Goal: Task Accomplishment & Management: Complete application form

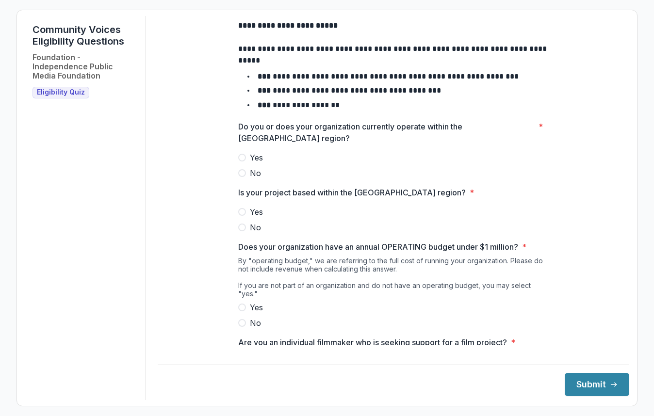
scroll to position [46, 0]
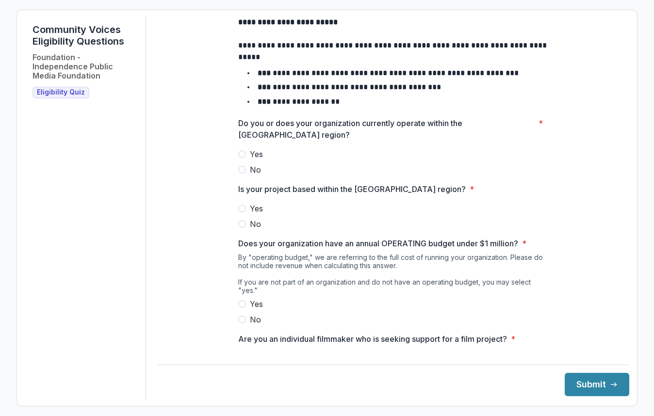
drag, startPoint x: 243, startPoint y: 163, endPoint x: 251, endPoint y: 162, distance: 8.8
click at [243, 158] on span at bounding box center [242, 154] width 8 height 8
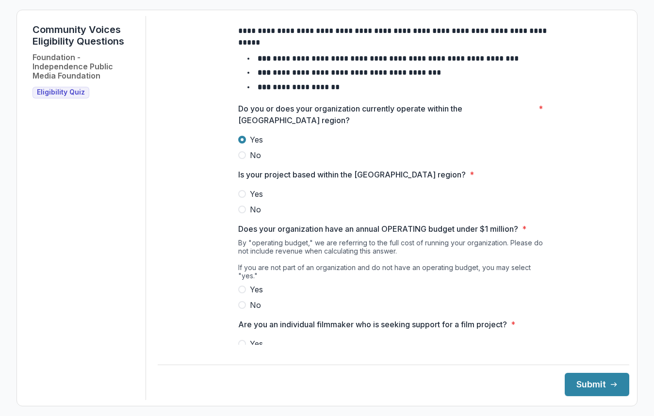
scroll to position [88, 0]
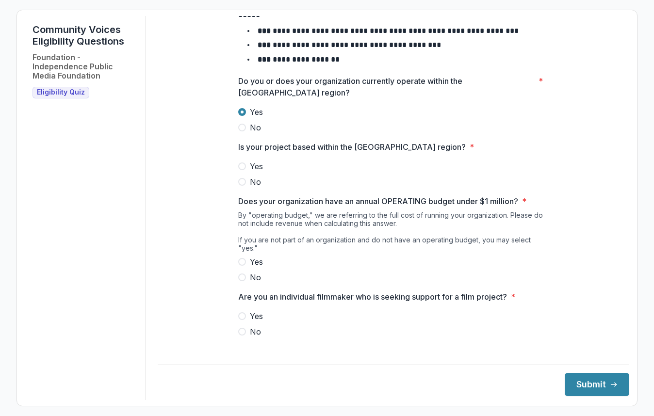
drag, startPoint x: 241, startPoint y: 175, endPoint x: 303, endPoint y: 189, distance: 63.7
click at [241, 170] on span at bounding box center [242, 167] width 8 height 8
drag, startPoint x: 243, startPoint y: 261, endPoint x: 247, endPoint y: 277, distance: 16.4
click at [243, 261] on span at bounding box center [242, 262] width 8 height 8
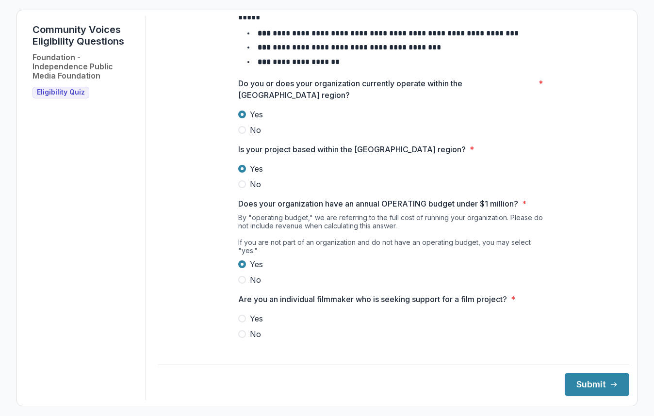
scroll to position [86, 0]
click at [245, 333] on label "No" at bounding box center [393, 334] width 311 height 12
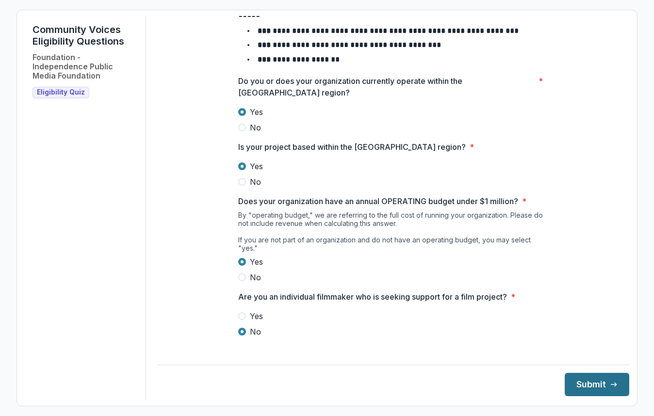
click at [599, 382] on button "Submit" at bounding box center [597, 384] width 65 height 23
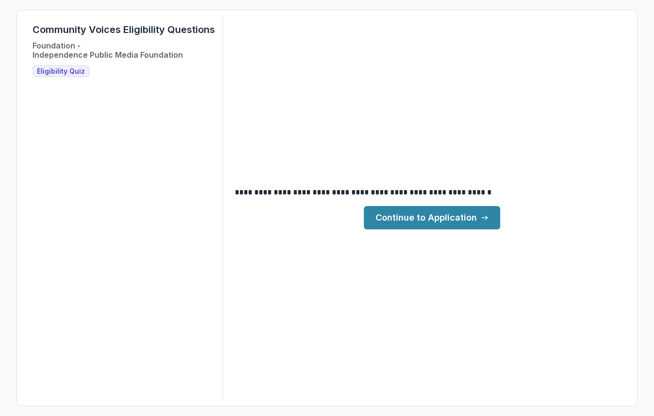
click at [468, 221] on link "Continue to Application" at bounding box center [432, 217] width 136 height 23
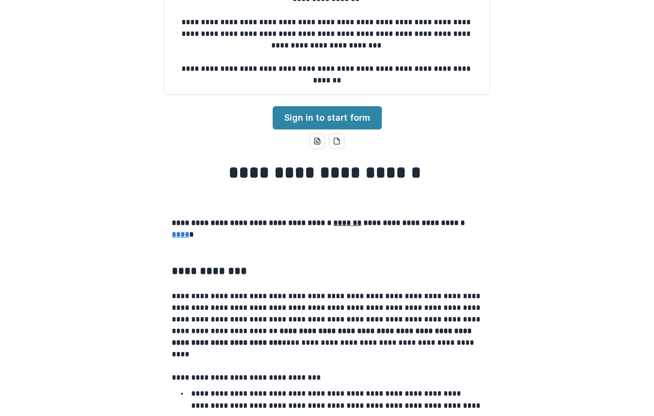
scroll to position [114, 0]
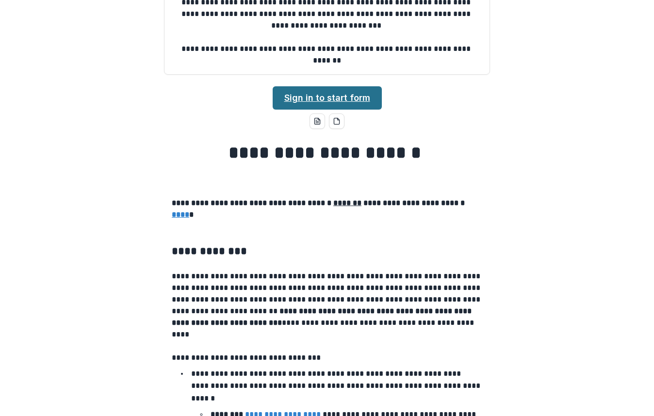
click at [368, 100] on link "Sign in to start form" at bounding box center [327, 97] width 109 height 23
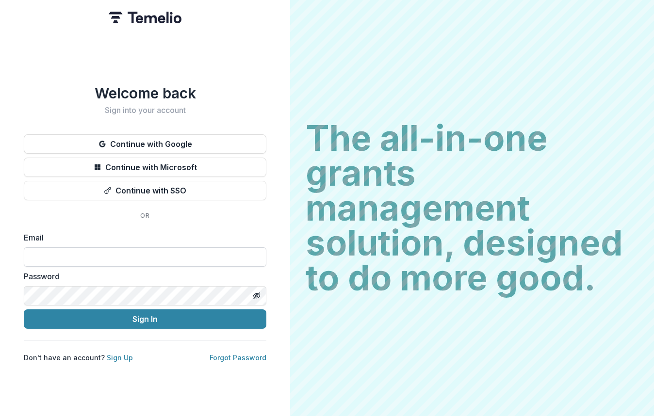
click at [159, 256] on input at bounding box center [145, 257] width 243 height 19
type input "**********"
click at [120, 354] on link "Sign Up" at bounding box center [120, 358] width 26 height 8
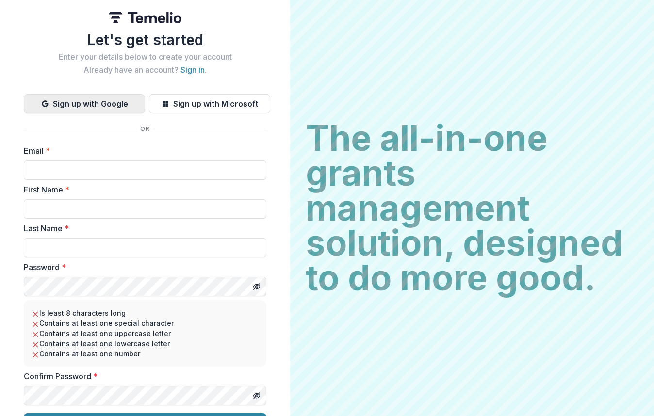
click at [116, 103] on button "Sign up with Google" at bounding box center [84, 103] width 121 height 19
click at [92, 103] on button "Sign up with Google" at bounding box center [84, 103] width 121 height 19
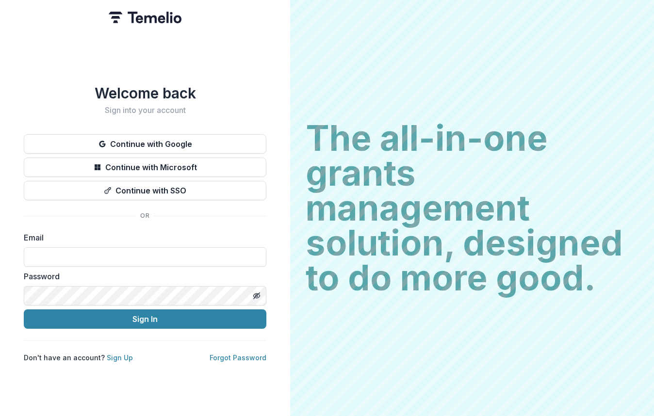
click at [177, 106] on h2 "Sign into your account" at bounding box center [145, 110] width 243 height 9
click at [176, 142] on button "Continue with Google" at bounding box center [145, 143] width 243 height 19
click at [50, 253] on input at bounding box center [145, 257] width 243 height 19
type input "**********"
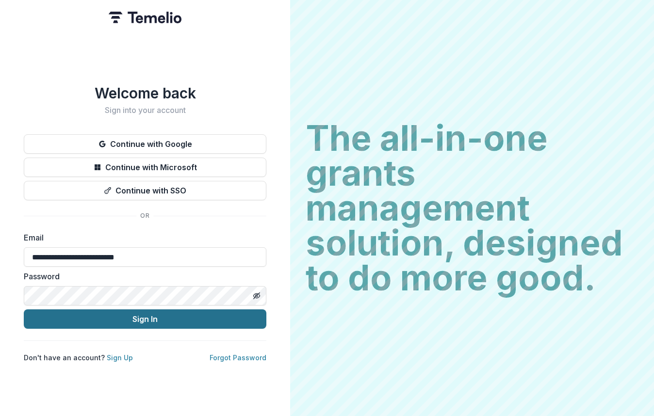
click at [147, 318] on button "Sign In" at bounding box center [145, 319] width 243 height 19
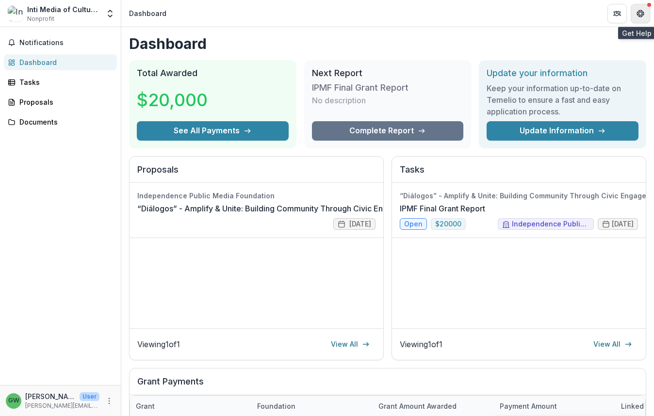
click at [637, 18] on button "Get Help" at bounding box center [640, 13] width 19 height 19
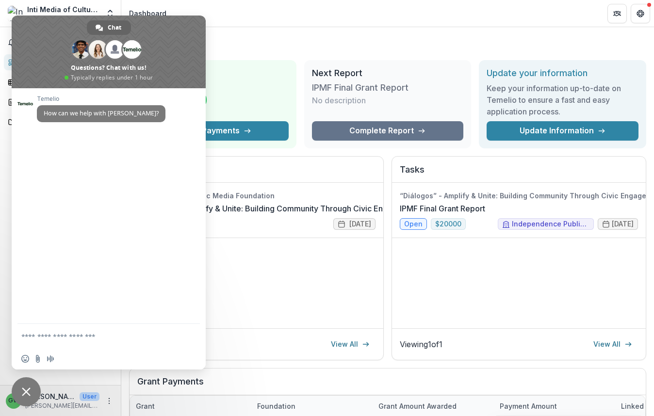
click at [231, 33] on div "Dashboard Total Awarded $20,000 See All Payments Next Report IPMF Final Grant R…" at bounding box center [387, 326] width 533 height 598
click at [27, 395] on span "Close chat" at bounding box center [26, 392] width 9 height 9
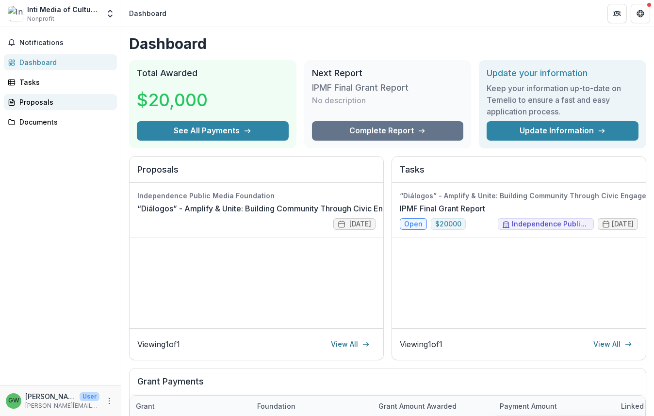
click at [30, 106] on div "Proposals" at bounding box center [64, 102] width 90 height 10
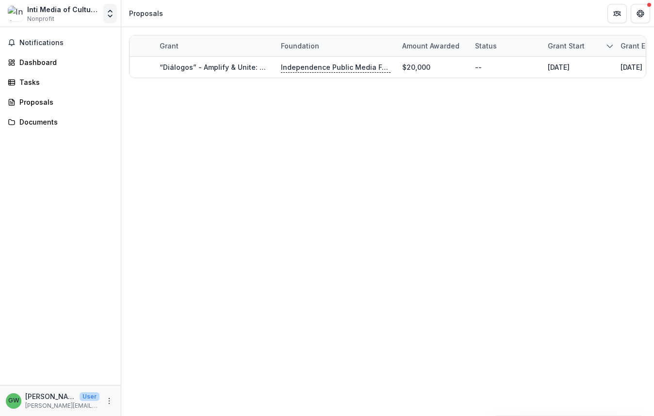
click at [112, 17] on icon "Open entity switcher" at bounding box center [110, 14] width 10 height 10
click at [76, 110] on div "Notifications Dashboard Tasks Proposals Documents" at bounding box center [60, 206] width 121 height 358
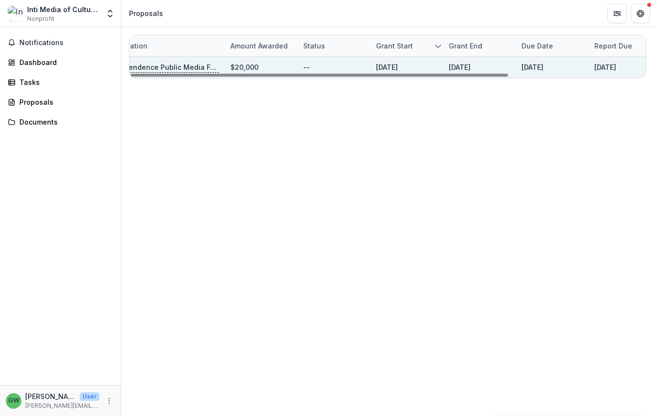
scroll to position [0, 187]
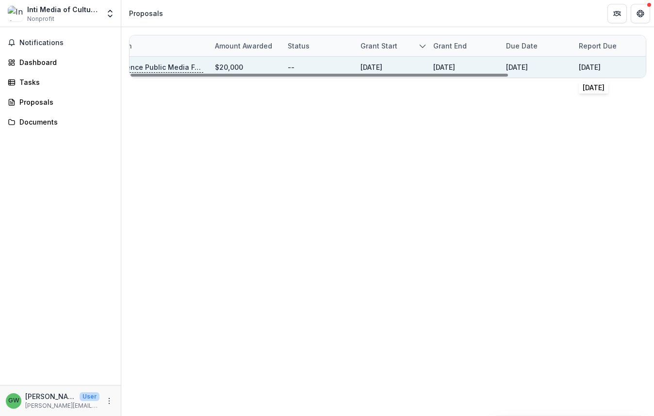
click at [598, 68] on link "12/10/2025" at bounding box center [590, 67] width 22 height 8
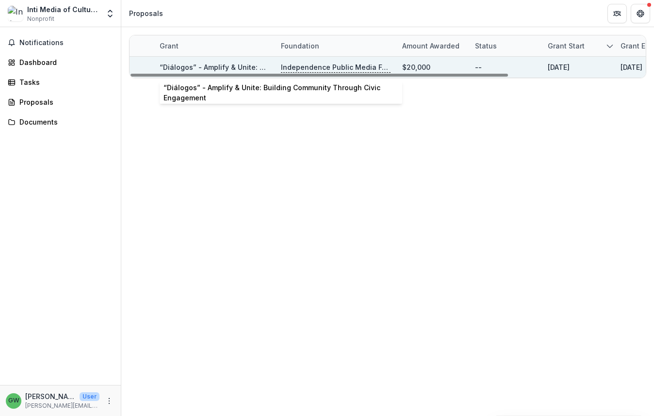
click at [206, 68] on link "“Diálogos” - Amplify & Unite: Building Community Through Civic Engagement" at bounding box center [291, 67] width 262 height 8
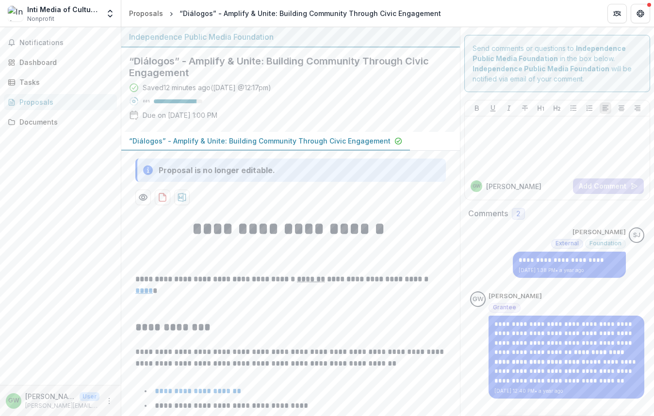
click at [338, 138] on p "“Diálogos” - Amplify & Unite: Building Community Through Civic Engagement" at bounding box center [260, 141] width 262 height 10
click at [200, 142] on p "“Diálogos” - Amplify & Unite: Building Community Through Civic Engagement" at bounding box center [260, 141] width 262 height 10
click at [46, 62] on div "Dashboard" at bounding box center [64, 62] width 90 height 10
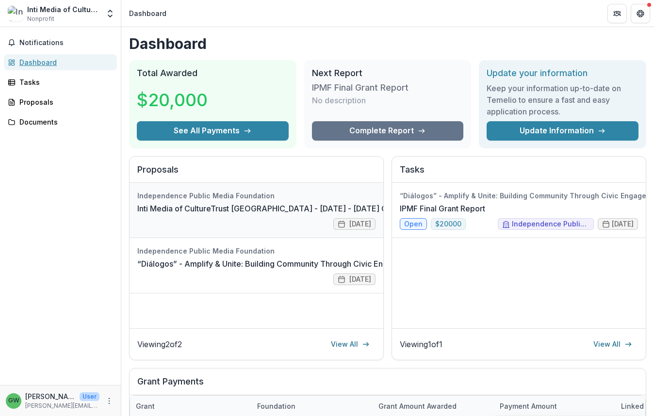
scroll to position [32, 0]
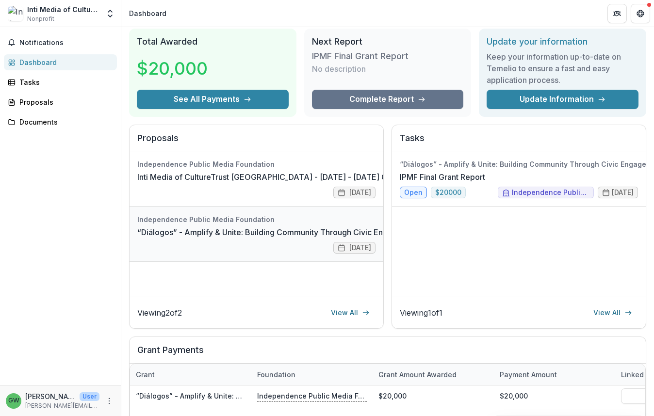
click at [337, 233] on link "“Diálogos” - Amplify & Unite: Building Community Through Civic Engagement" at bounding box center [278, 233] width 283 height 12
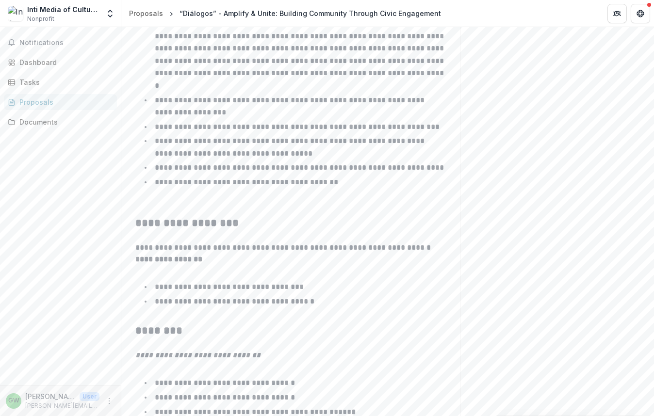
scroll to position [624, 0]
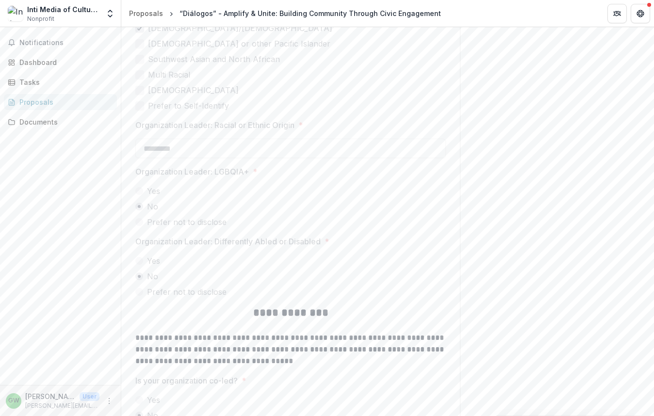
scroll to position [2822, 0]
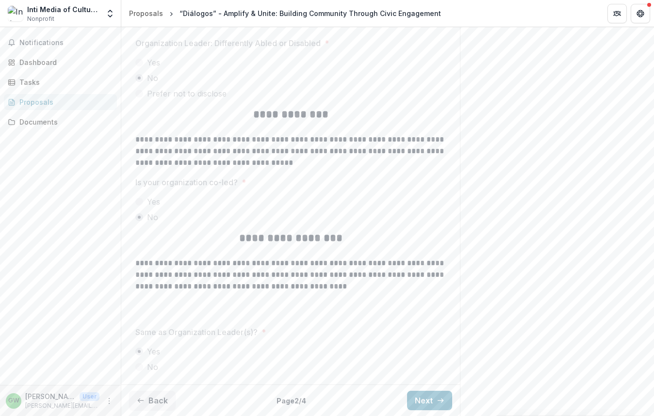
drag, startPoint x: 422, startPoint y: 405, endPoint x: 481, endPoint y: 247, distance: 168.8
click at [422, 405] on button "Next" at bounding box center [429, 400] width 45 height 19
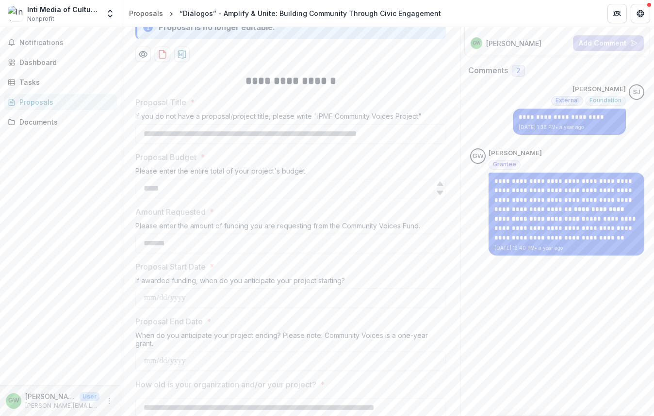
scroll to position [0, 0]
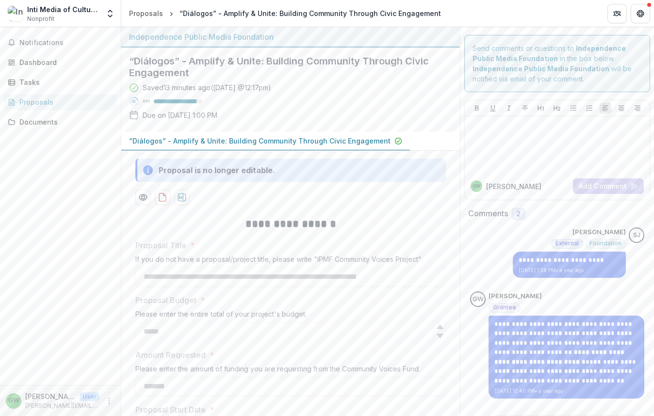
click at [327, 142] on p "“Diálogos” - Amplify & Unite: Building Community Through Civic Engagement" at bounding box center [260, 141] width 262 height 10
click at [165, 198] on icon "download-proposal" at bounding box center [162, 198] width 7 height 8
click at [47, 123] on div "Documents" at bounding box center [64, 122] width 90 height 10
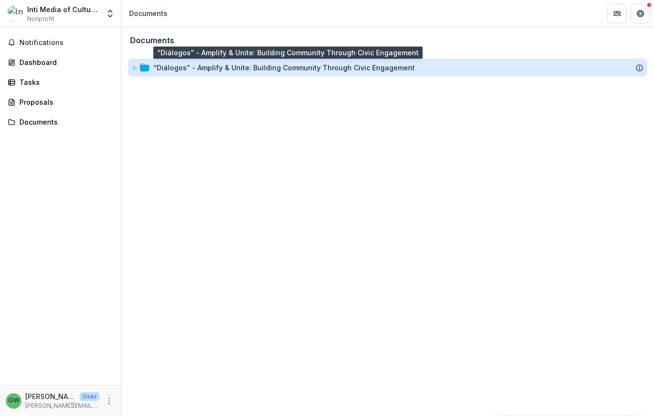
click at [321, 69] on div "“Diálogos” - Amplify & Unite: Building Community Through Civic Engagement" at bounding box center [284, 68] width 262 height 10
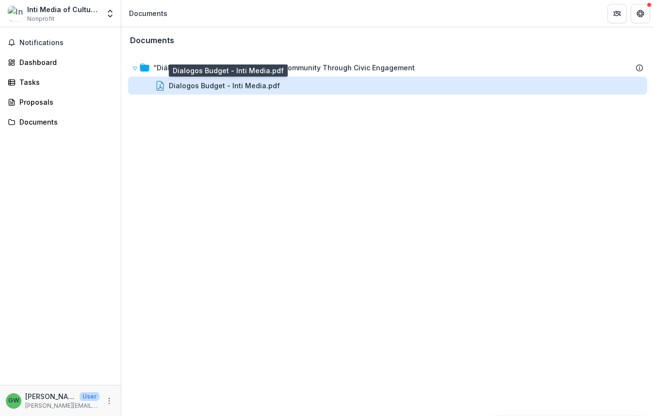
click at [232, 86] on div "Dialogos Budget - Inti Media.pdf" at bounding box center [224, 86] width 111 height 10
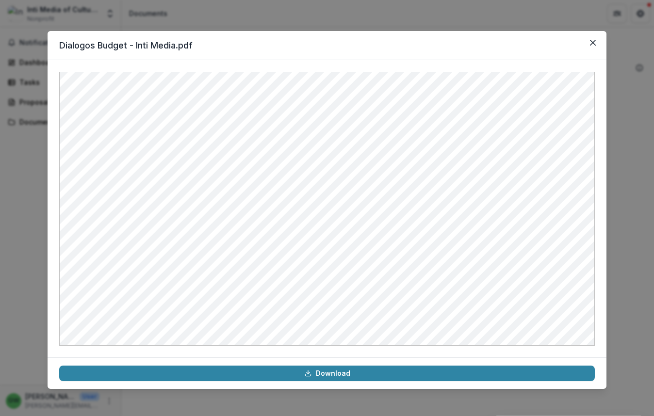
click at [384, 17] on div "Dialogos Budget - Inti Media.pdf Download" at bounding box center [327, 208] width 654 height 416
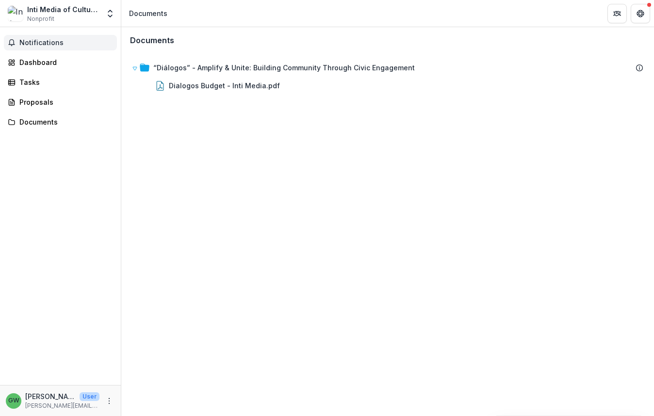
click at [46, 44] on span "Notifications" at bounding box center [66, 43] width 94 height 8
click at [43, 64] on div "Dashboard" at bounding box center [64, 62] width 90 height 10
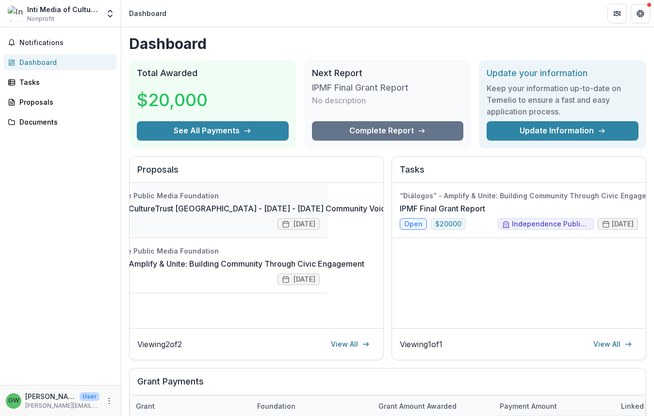
scroll to position [0, 150]
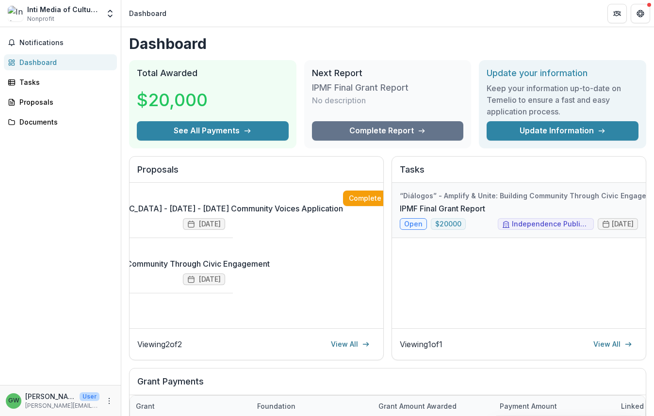
click at [485, 215] on link "IPMF Final Grant Report" at bounding box center [442, 209] width 85 height 12
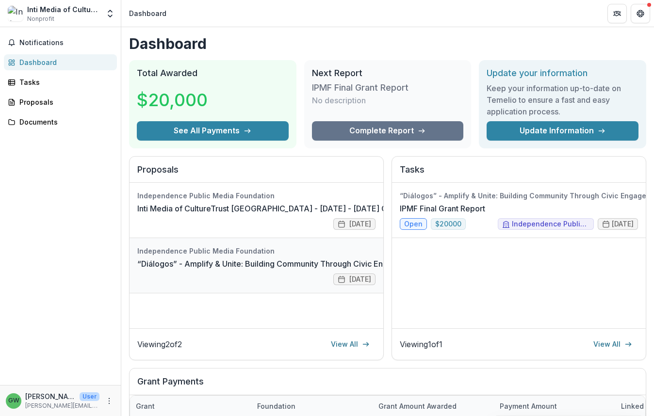
click at [341, 270] on link "“Diálogos” - Amplify & Unite: Building Community Through Civic Engagement" at bounding box center [278, 264] width 283 height 12
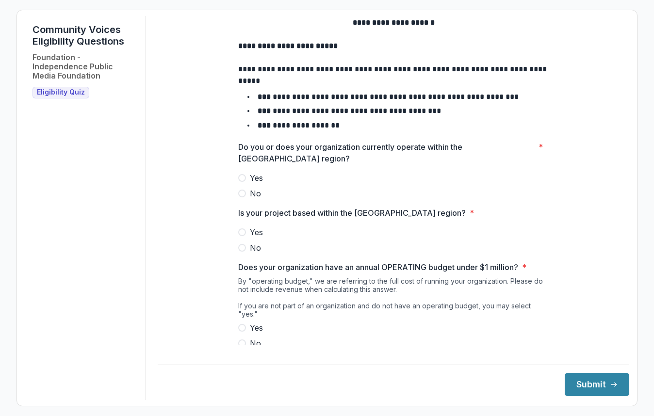
scroll to position [43, 0]
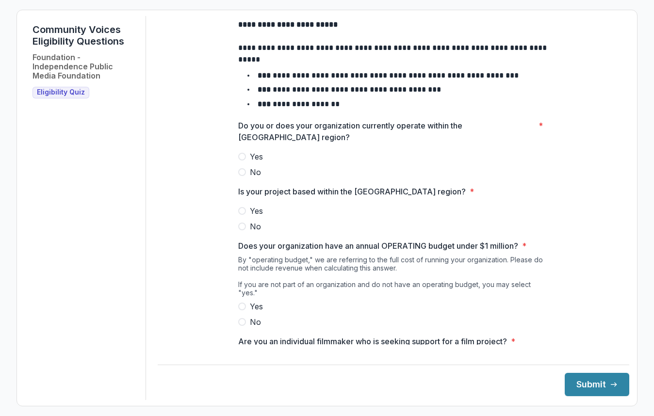
click at [241, 161] on span at bounding box center [242, 157] width 8 height 8
drag, startPoint x: 246, startPoint y: 221, endPoint x: 278, endPoint y: 225, distance: 32.3
click at [246, 217] on label "Yes" at bounding box center [393, 211] width 311 height 12
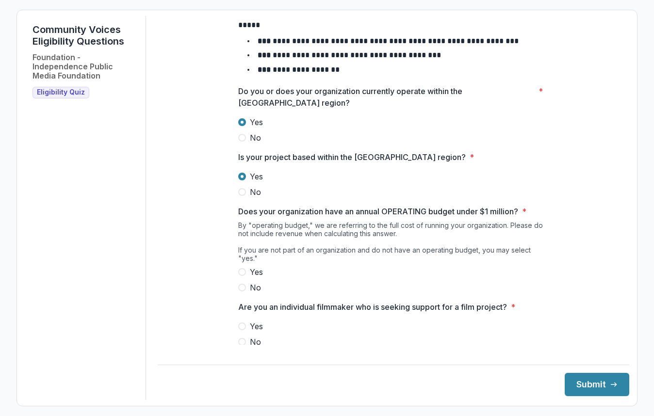
scroll to position [88, 0]
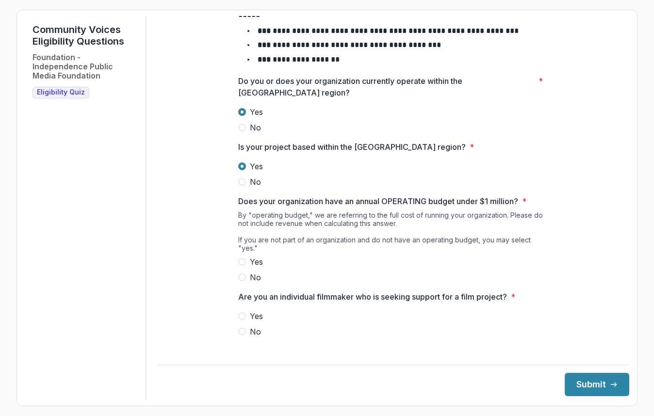
click at [242, 261] on span at bounding box center [242, 262] width 8 height 8
click at [241, 333] on span at bounding box center [242, 332] width 8 height 8
drag, startPoint x: 604, startPoint y: 383, endPoint x: 604, endPoint y: 376, distance: 7.3
click at [610, 383] on icon "submit" at bounding box center [614, 385] width 8 height 8
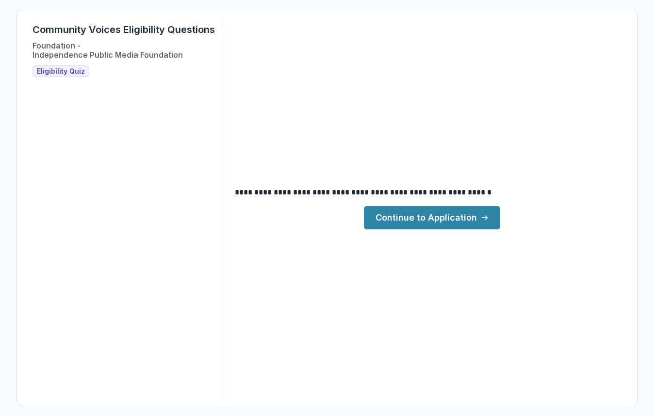
click at [400, 214] on link "Continue to Application" at bounding box center [432, 217] width 136 height 23
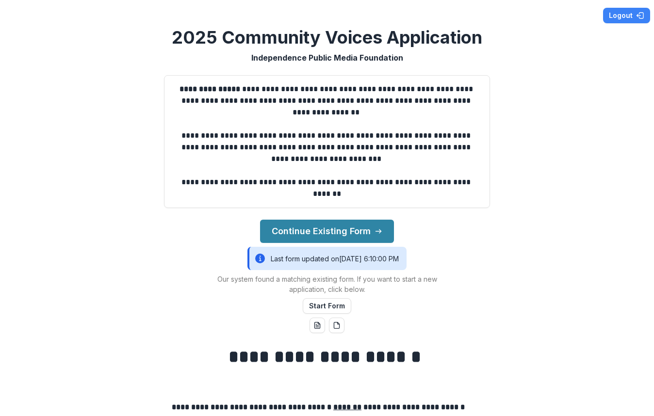
scroll to position [32, 0]
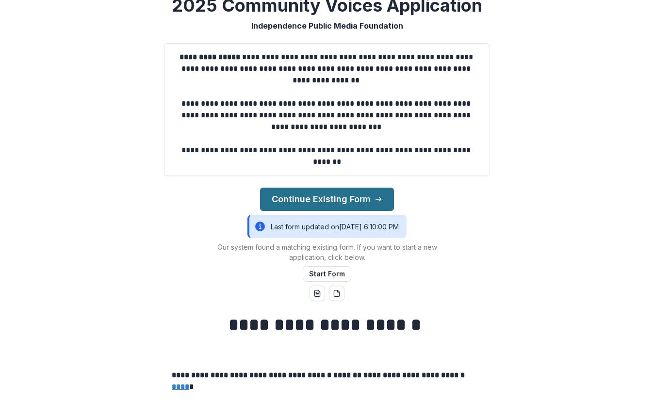
click at [329, 200] on button "Continue Existing Form" at bounding box center [327, 199] width 134 height 23
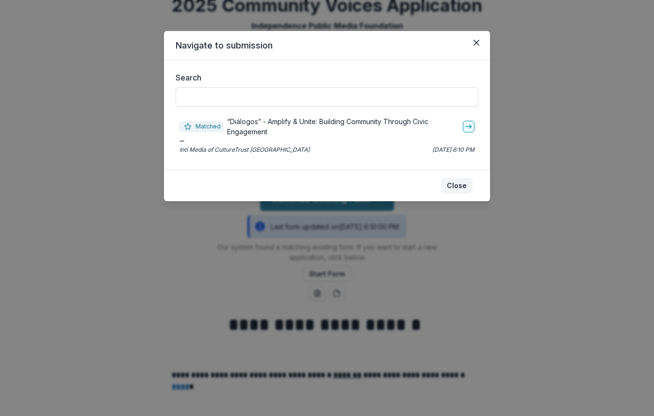
click at [464, 185] on button "Close" at bounding box center [457, 186] width 32 height 16
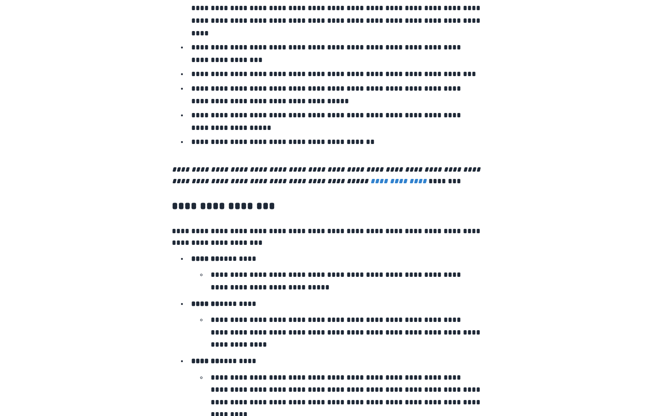
scroll to position [1690, 0]
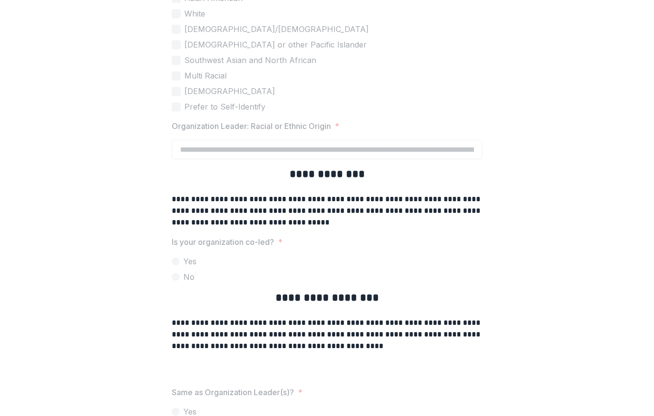
scroll to position [2334, 0]
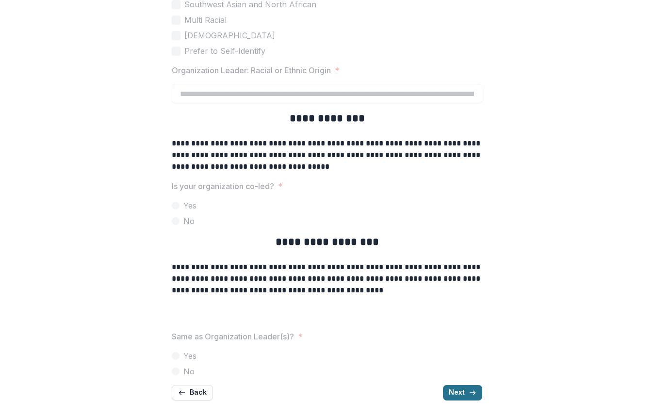
click at [464, 394] on button "Next" at bounding box center [462, 393] width 39 height 16
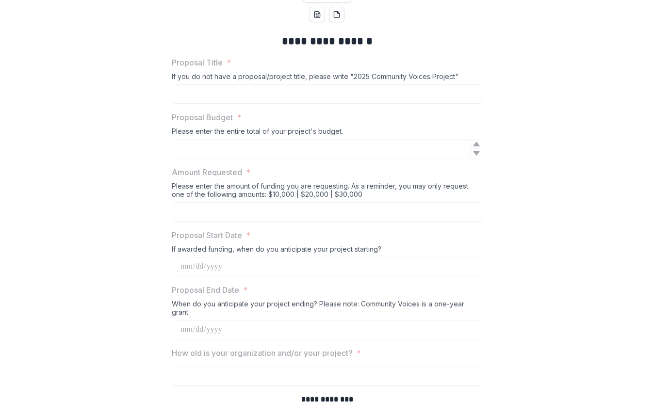
scroll to position [287, 0]
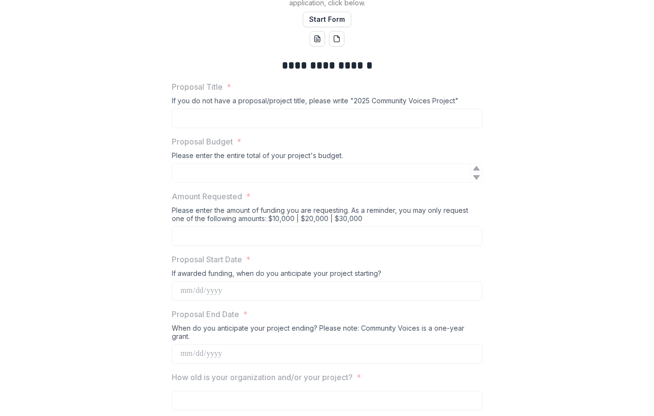
click at [222, 108] on div "If you do not have a proposal/project title, please write "2025 Community Voice…" at bounding box center [327, 103] width 311 height 12
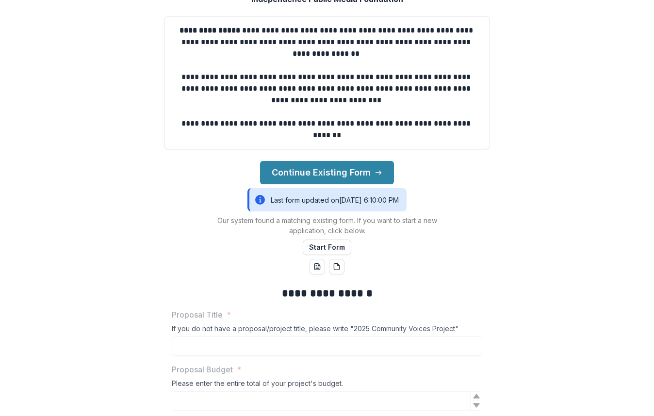
scroll to position [95, 0]
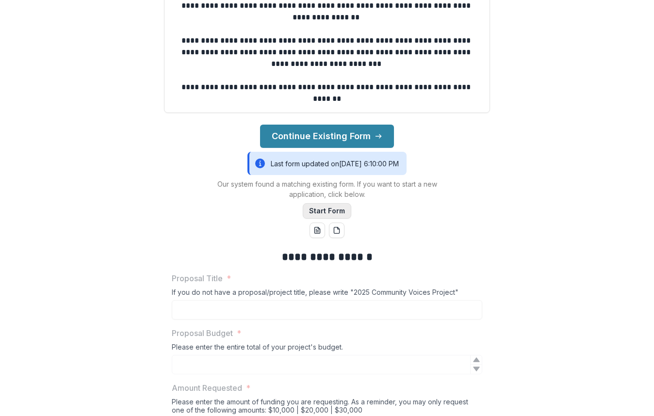
click at [338, 213] on button "Start Form" at bounding box center [327, 211] width 49 height 16
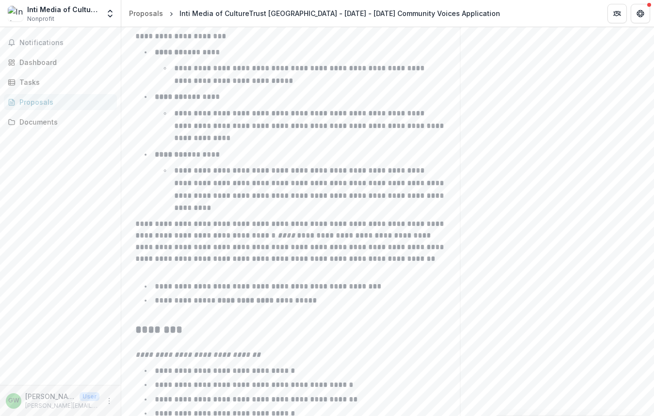
scroll to position [1543, 0]
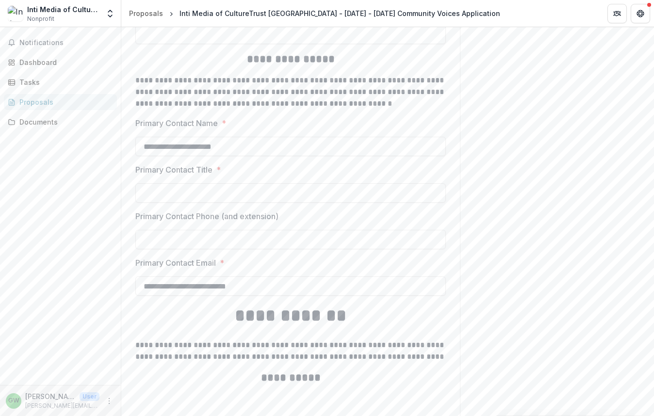
scroll to position [1575, 0]
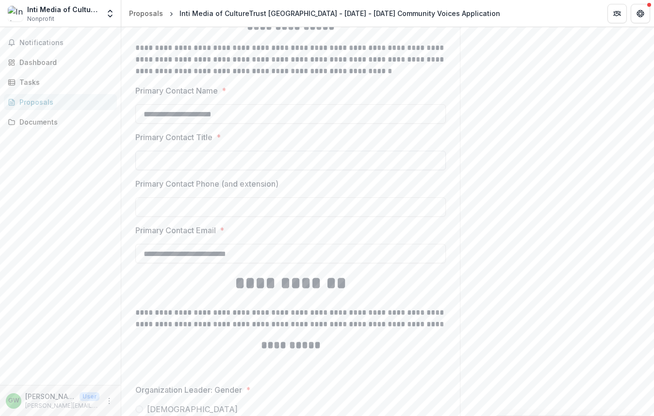
click at [198, 170] on input "Primary Contact Title *" at bounding box center [290, 160] width 311 height 19
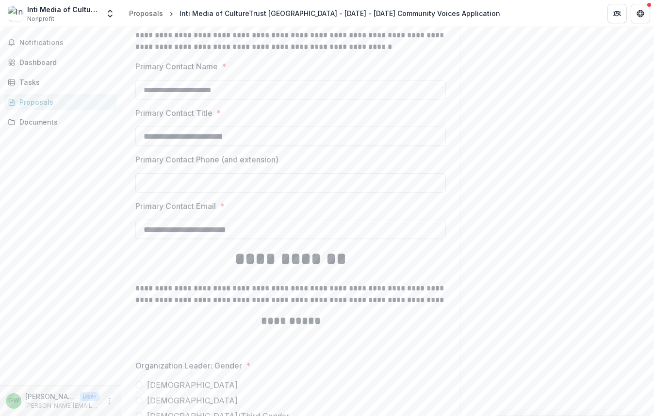
scroll to position [1605, 0]
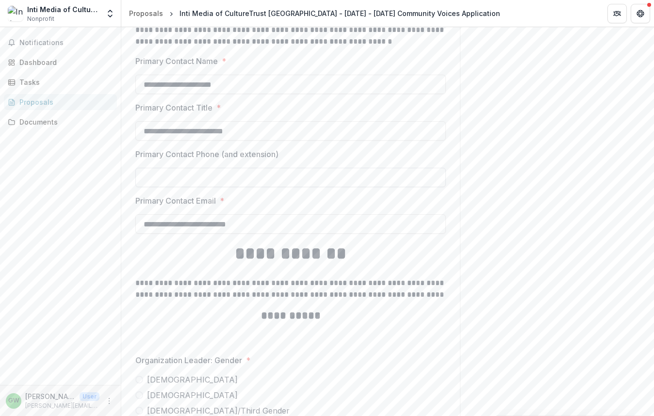
type input "**********"
click at [228, 187] on input "Primary Contact Phone (and extension)" at bounding box center [290, 177] width 311 height 19
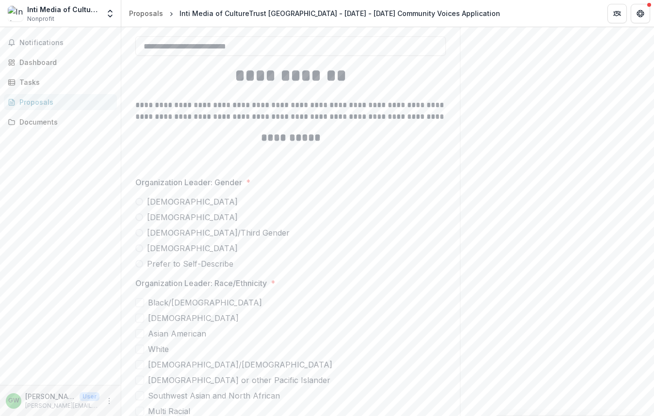
scroll to position [1827, 0]
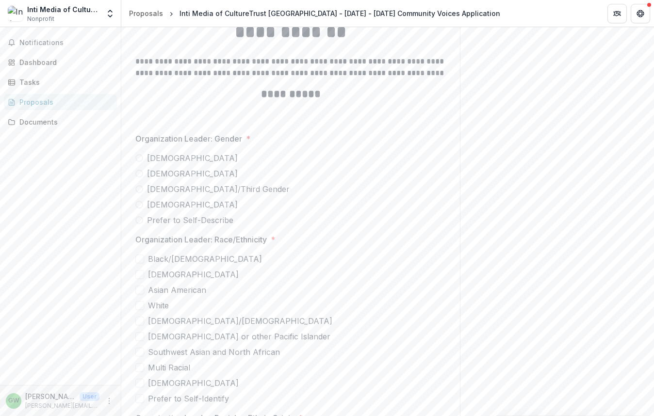
type input "**********"
drag, startPoint x: 138, startPoint y: 166, endPoint x: 258, endPoint y: 193, distance: 122.4
click at [138, 162] on span at bounding box center [139, 158] width 8 height 8
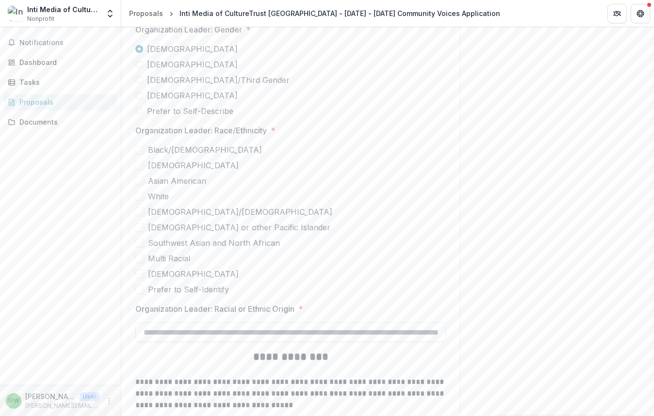
scroll to position [1937, 0]
click at [137, 153] on span at bounding box center [139, 148] width 9 height 9
click at [140, 215] on span at bounding box center [139, 210] width 9 height 9
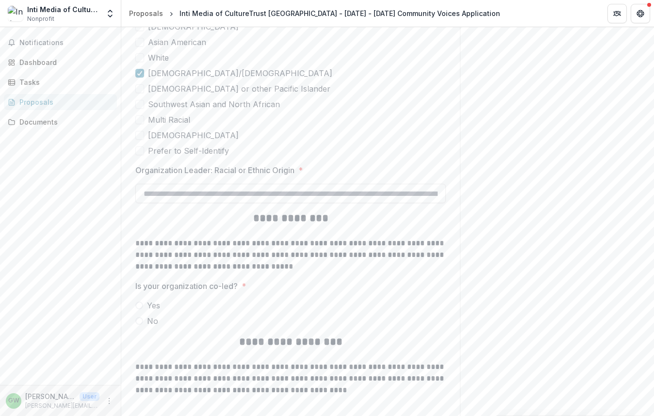
scroll to position [2077, 0]
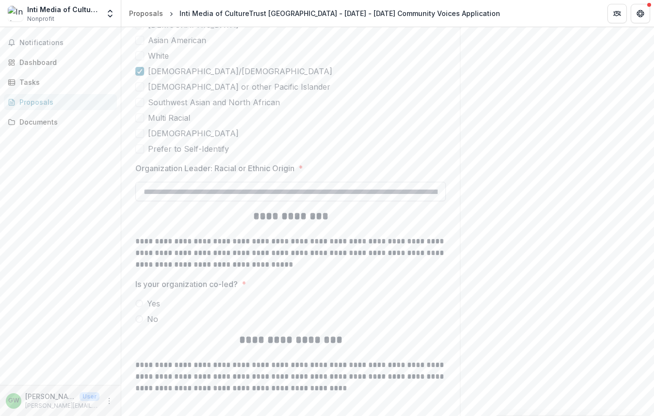
click at [365, 201] on input "Organization Leader: Racial or Ethnic Origin *" at bounding box center [290, 191] width 311 height 19
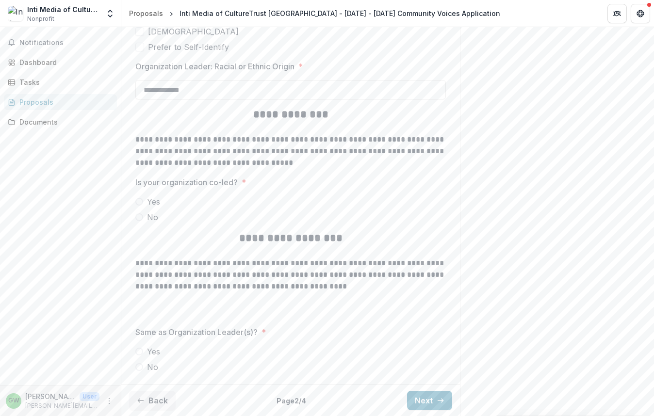
scroll to position [2187, 0]
type input "**********"
drag, startPoint x: 140, startPoint y: 217, endPoint x: 197, endPoint y: 221, distance: 56.5
click at [140, 217] on span at bounding box center [139, 218] width 8 height 8
click at [139, 355] on span at bounding box center [139, 352] width 8 height 8
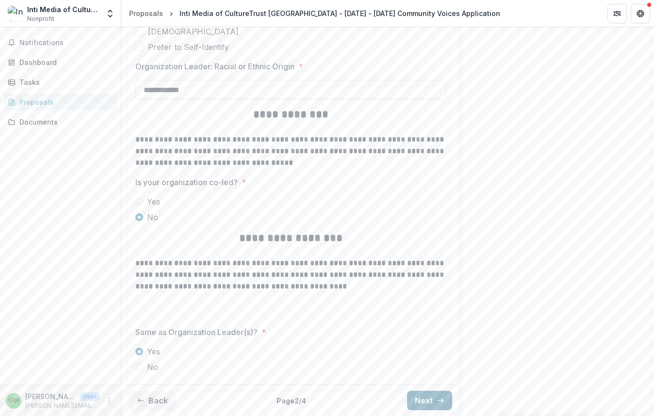
click at [426, 398] on button "Next" at bounding box center [429, 400] width 45 height 19
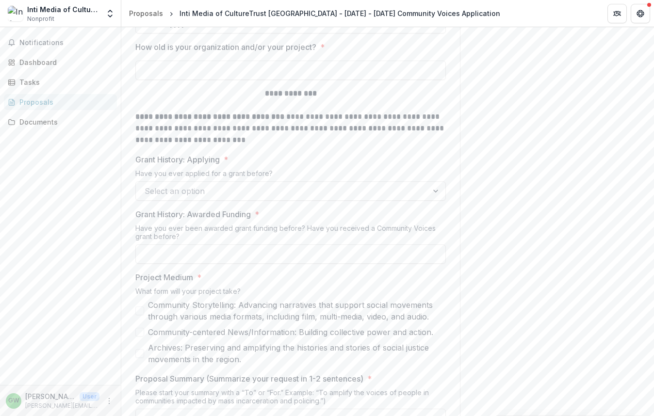
scroll to position [540, 0]
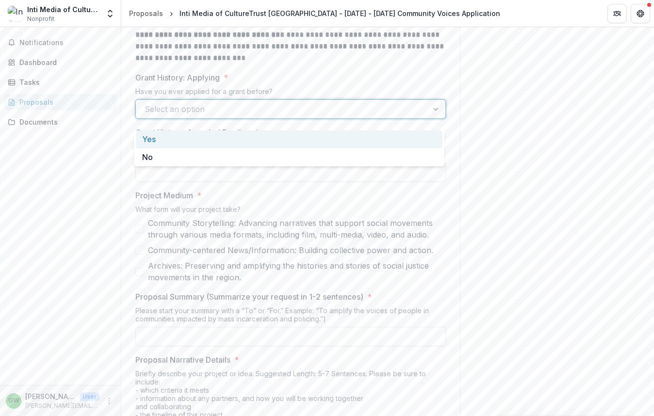
click at [441, 115] on div at bounding box center [436, 109] width 17 height 18
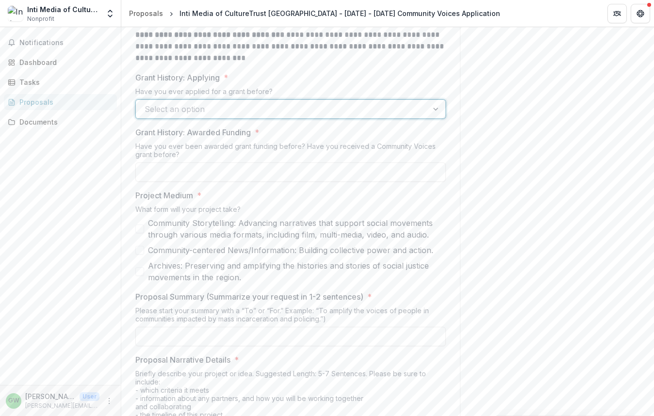
click at [441, 115] on div at bounding box center [436, 109] width 17 height 18
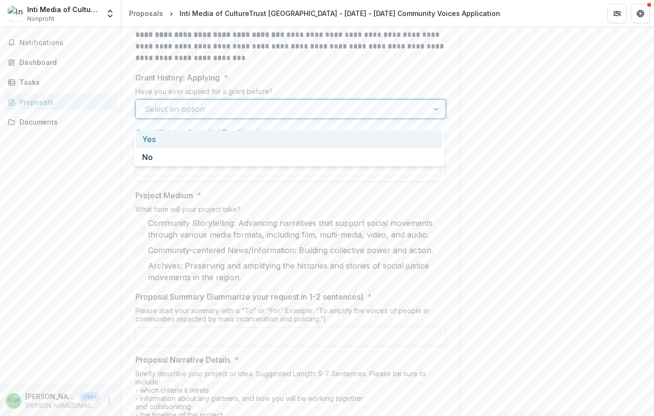
click at [414, 139] on div "Yes" at bounding box center [289, 140] width 307 height 18
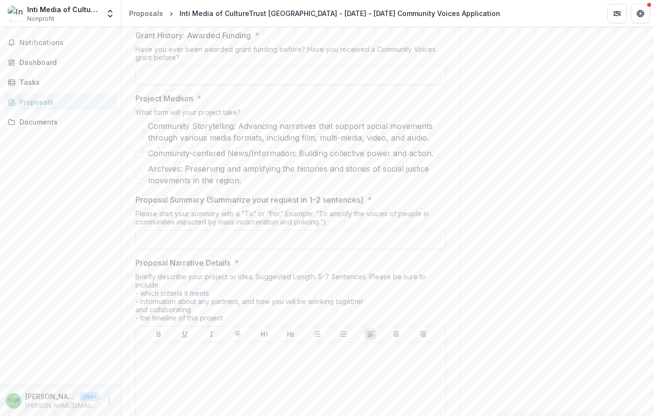
scroll to position [640, 0]
drag, startPoint x: 140, startPoint y: 160, endPoint x: 183, endPoint y: 152, distance: 43.8
click at [140, 155] on span at bounding box center [139, 151] width 9 height 9
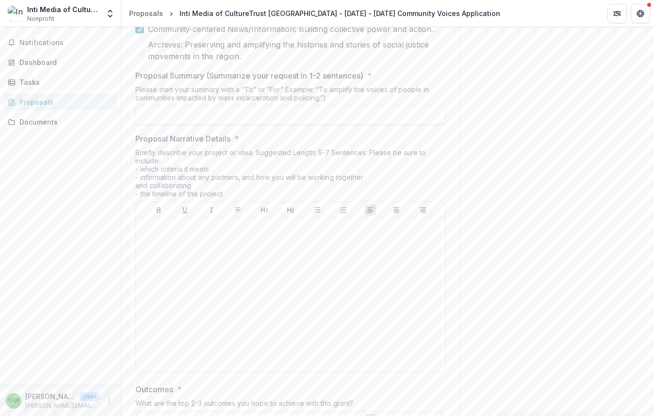
scroll to position [787, 0]
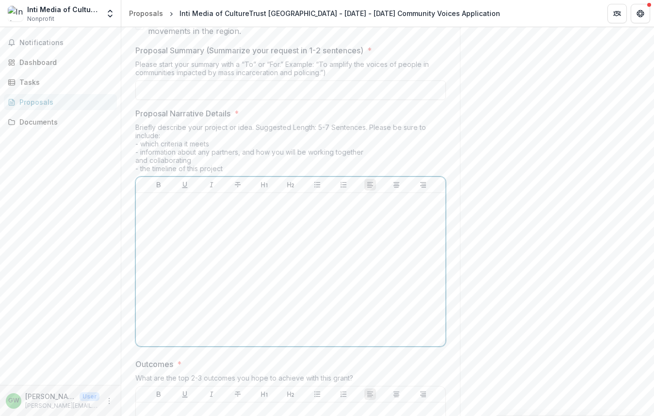
click at [373, 247] on div at bounding box center [291, 270] width 302 height 146
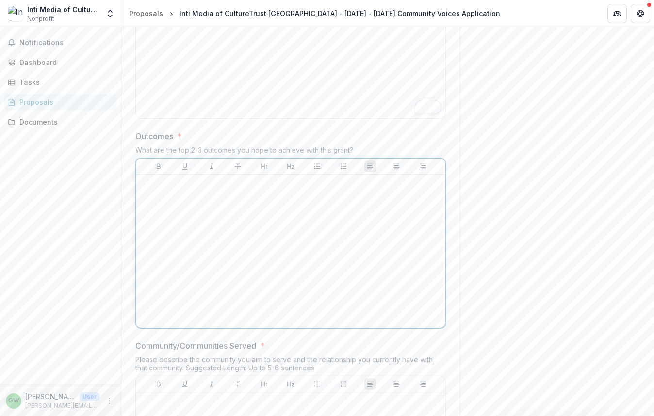
drag, startPoint x: 405, startPoint y: 277, endPoint x: 482, endPoint y: 285, distance: 77.1
click at [405, 277] on div at bounding box center [291, 252] width 302 height 146
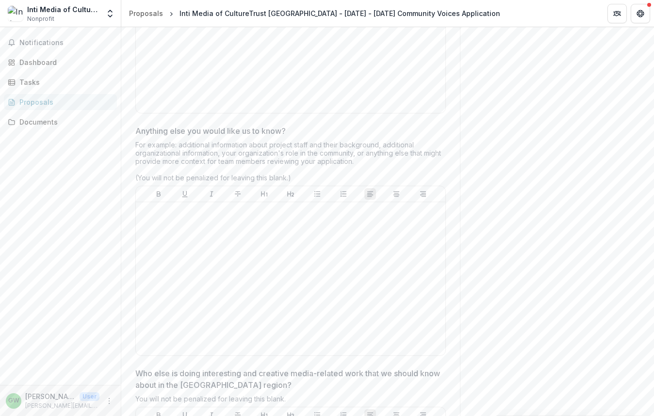
scroll to position [2636, 0]
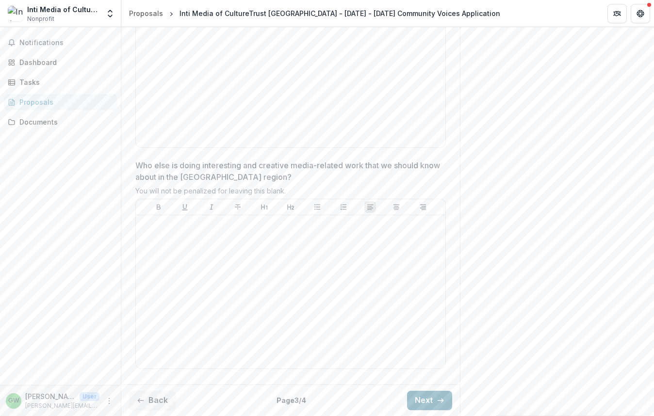
click at [423, 397] on button "Next" at bounding box center [429, 400] width 45 height 19
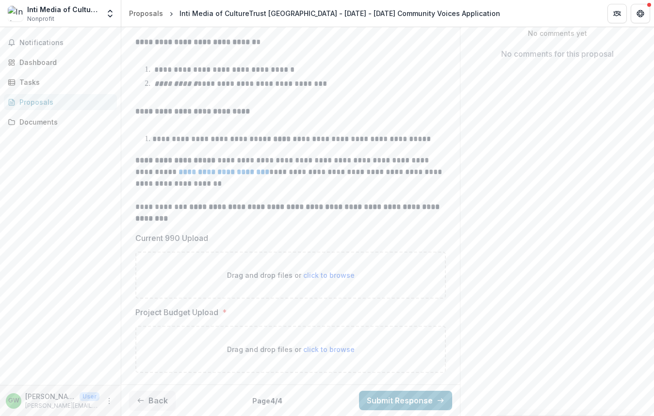
scroll to position [207, 0]
click at [407, 186] on p "**********" at bounding box center [290, 172] width 311 height 35
click at [500, 108] on div "Send comments or questions to Independence Public Media Foundation in the box b…" at bounding box center [557, 122] width 194 height 589
